Goal: Transaction & Acquisition: Obtain resource

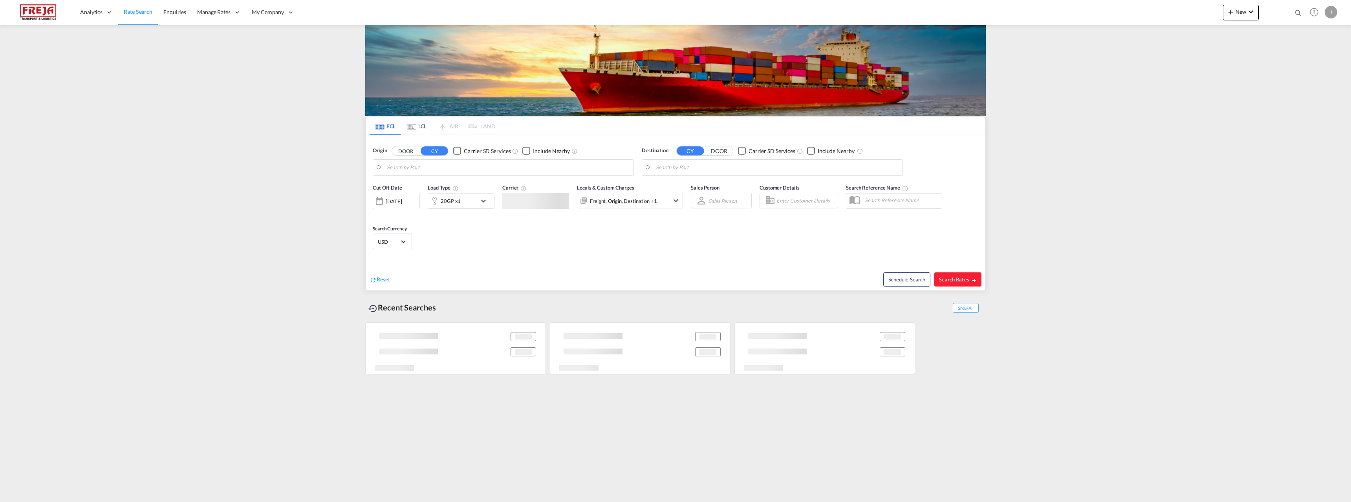
type input "Raumo (Rauma), [GEOGRAPHIC_DATA]"
type input "Posorja, ECPSJ"
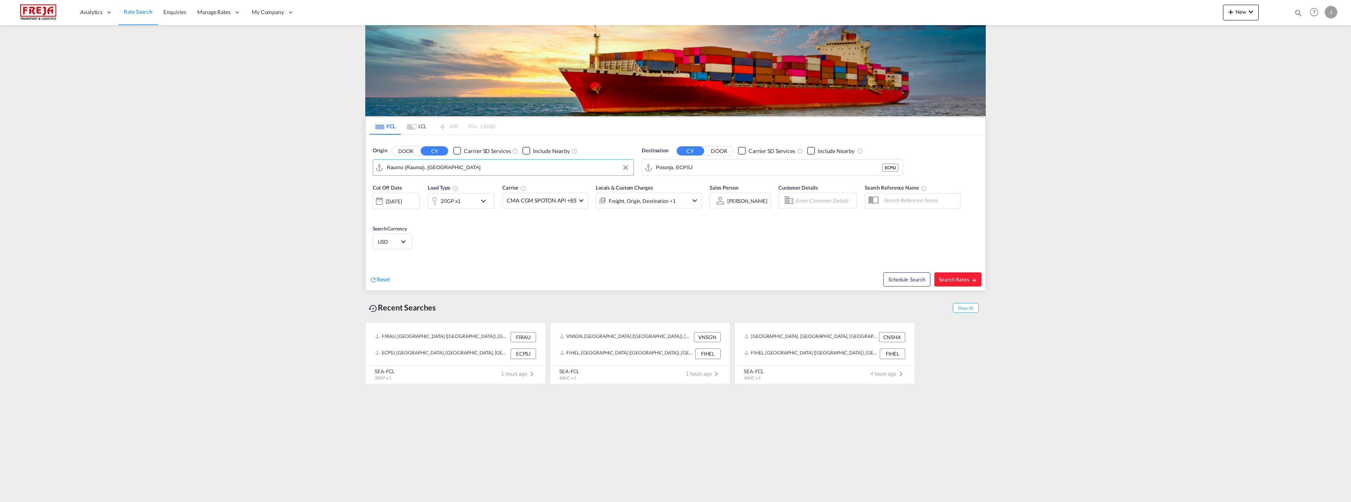
click at [444, 171] on input "Raumo (Rauma), [GEOGRAPHIC_DATA]" at bounding box center [508, 168] width 243 height 12
click at [442, 184] on div "[GEOGRAPHIC_DATA] ([GEOGRAPHIC_DATA]) [GEOGRAPHIC_DATA] FIHEL" at bounding box center [447, 192] width 149 height 28
type input "[GEOGRAPHIC_DATA] ([GEOGRAPHIC_DATA]), [GEOGRAPHIC_DATA]"
click at [716, 167] on input "Posorja, ECPSJ" at bounding box center [777, 168] width 243 height 12
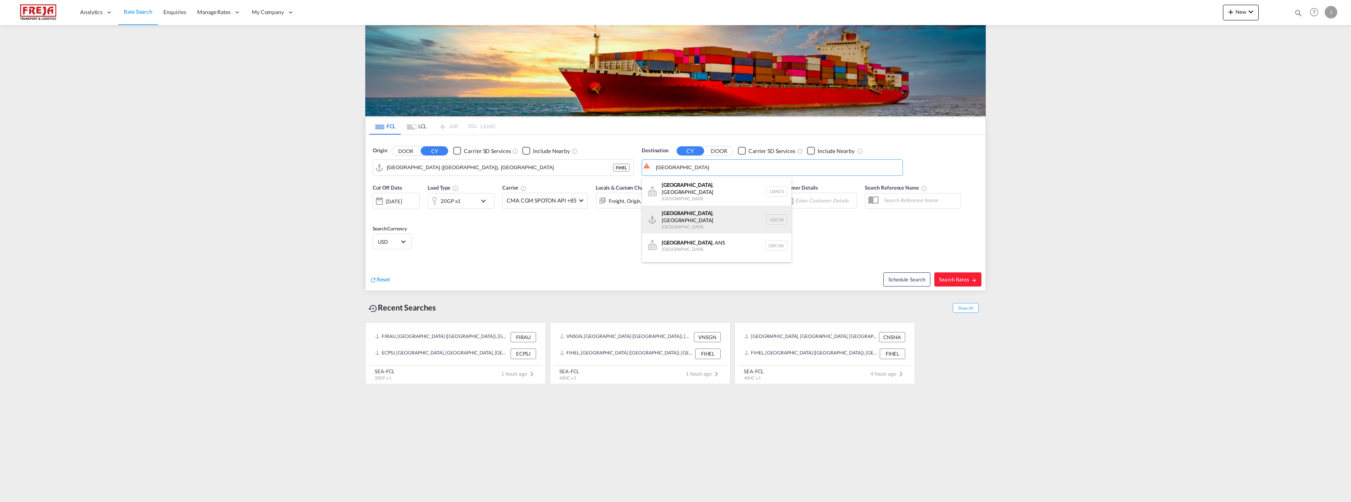
click at [706, 208] on div "[GEOGRAPHIC_DATA] , [GEOGRAPHIC_DATA] [GEOGRAPHIC_DATA] USCHS" at bounding box center [716, 220] width 149 height 28
type input "[GEOGRAPHIC_DATA], [GEOGRAPHIC_DATA], USCHS"
click at [473, 196] on div "20GP x1" at bounding box center [452, 201] width 49 height 16
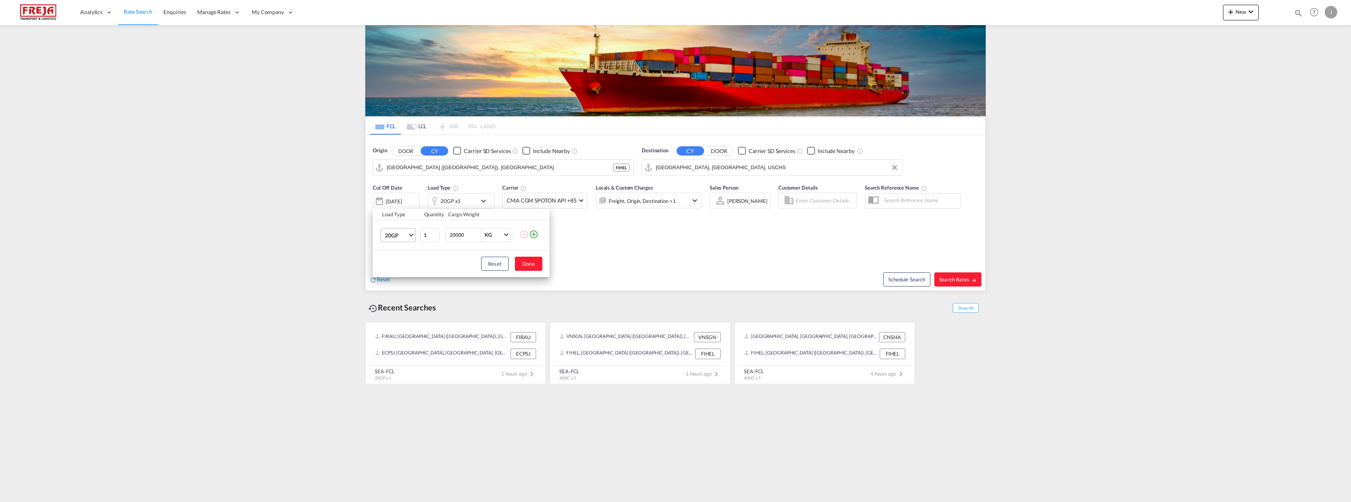
click at [403, 238] on span "20GP" at bounding box center [396, 236] width 23 height 8
click at [396, 278] on md-option "40HC" at bounding box center [405, 273] width 53 height 19
click at [528, 260] on button "Done" at bounding box center [528, 264] width 27 height 14
click at [953, 279] on span "Search Rates" at bounding box center [958, 280] width 38 height 6
type input "FIHEL to USCHS / [DATE]"
